Goal: Task Accomplishment & Management: Complete application form

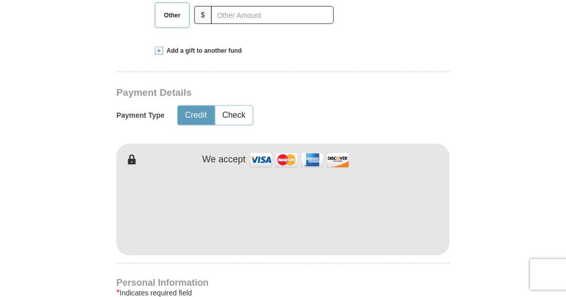
scroll to position [462, 0]
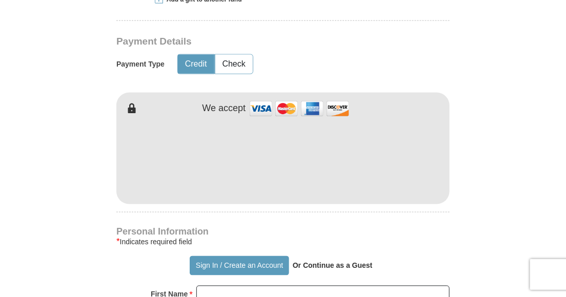
click at [467, 185] on form "Already have an account? Sign in for faster giving. Don't have an account? Crea…" at bounding box center [283, 195] width 482 height 1232
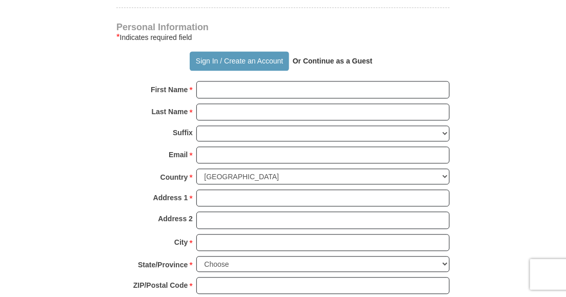
scroll to position [718, 0]
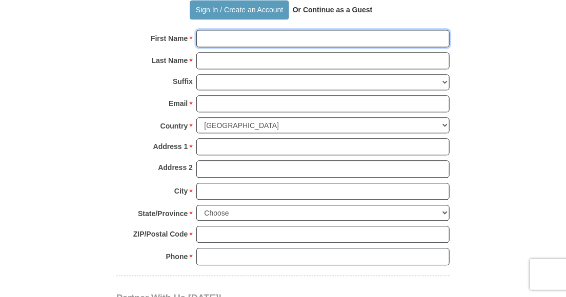
click at [286, 38] on input "First Name *" at bounding box center [322, 38] width 253 height 17
type input "[PERSON_NAME]"
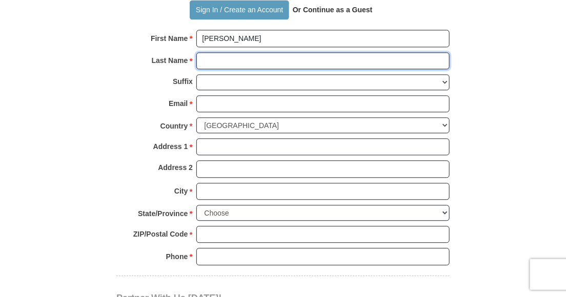
click at [271, 62] on input "Last Name *" at bounding box center [322, 60] width 253 height 17
type input "O'Neil"
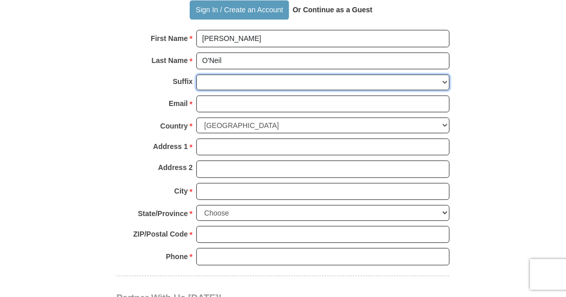
click at [265, 82] on select "[PERSON_NAME] I II III IV V VI" at bounding box center [322, 82] width 253 height 16
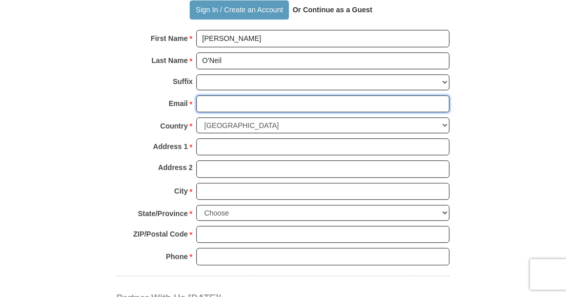
click at [255, 98] on input "Email *" at bounding box center [322, 103] width 253 height 17
type input "[EMAIL_ADDRESS][DOMAIN_NAME]"
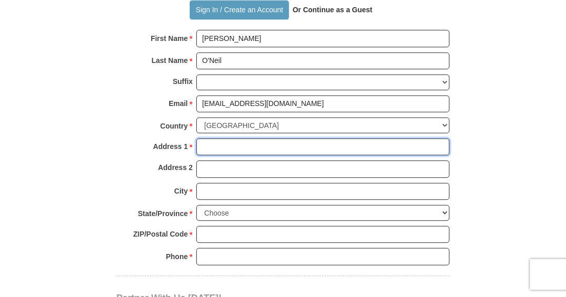
click at [275, 142] on input "Address 1 *" at bounding box center [322, 146] width 253 height 17
type input "[STREET_ADDRESS]"
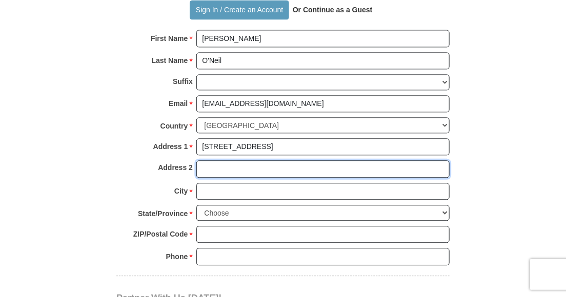
type input "Apt. 4"
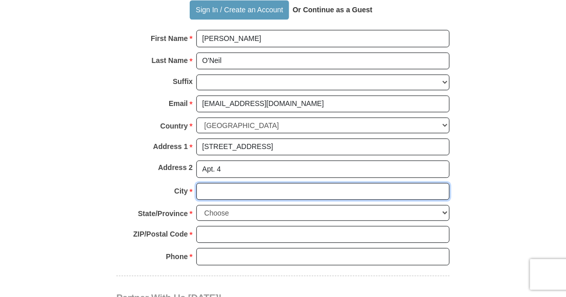
type input "DeSoto"
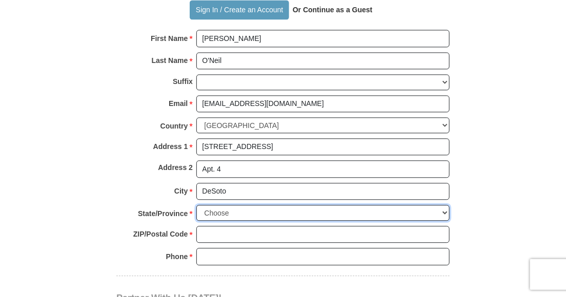
select select "[GEOGRAPHIC_DATA]"
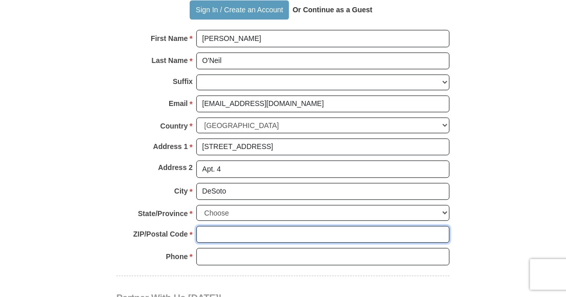
type input "75115"
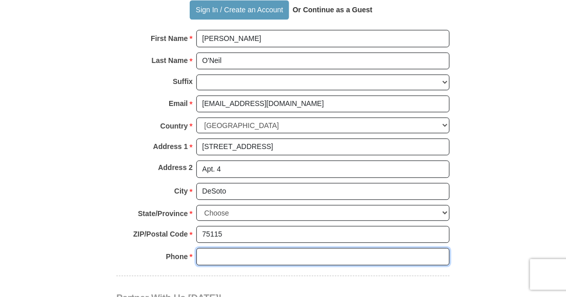
type input "4698677532"
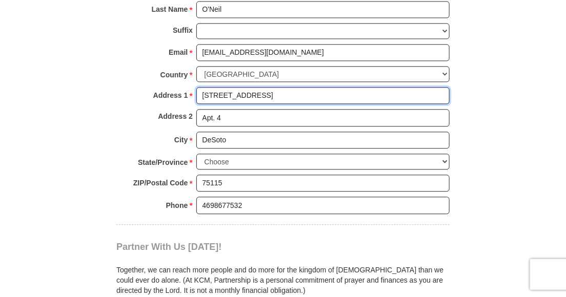
scroll to position [872, 0]
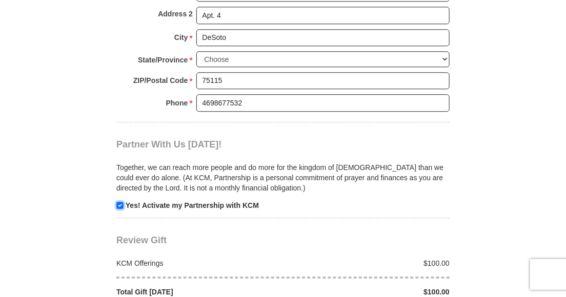
click at [120, 202] on input "checkbox" at bounding box center [119, 205] width 7 height 7
checkbox input "false"
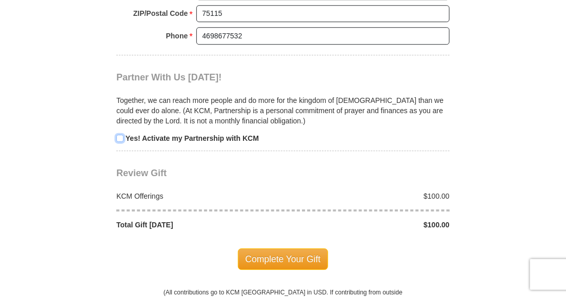
scroll to position [975, 0]
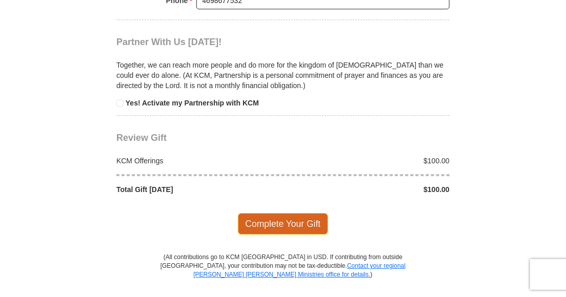
click at [283, 219] on span "Complete Your Gift" at bounding box center [283, 224] width 91 height 22
